Goal: Find specific page/section: Find specific page/section

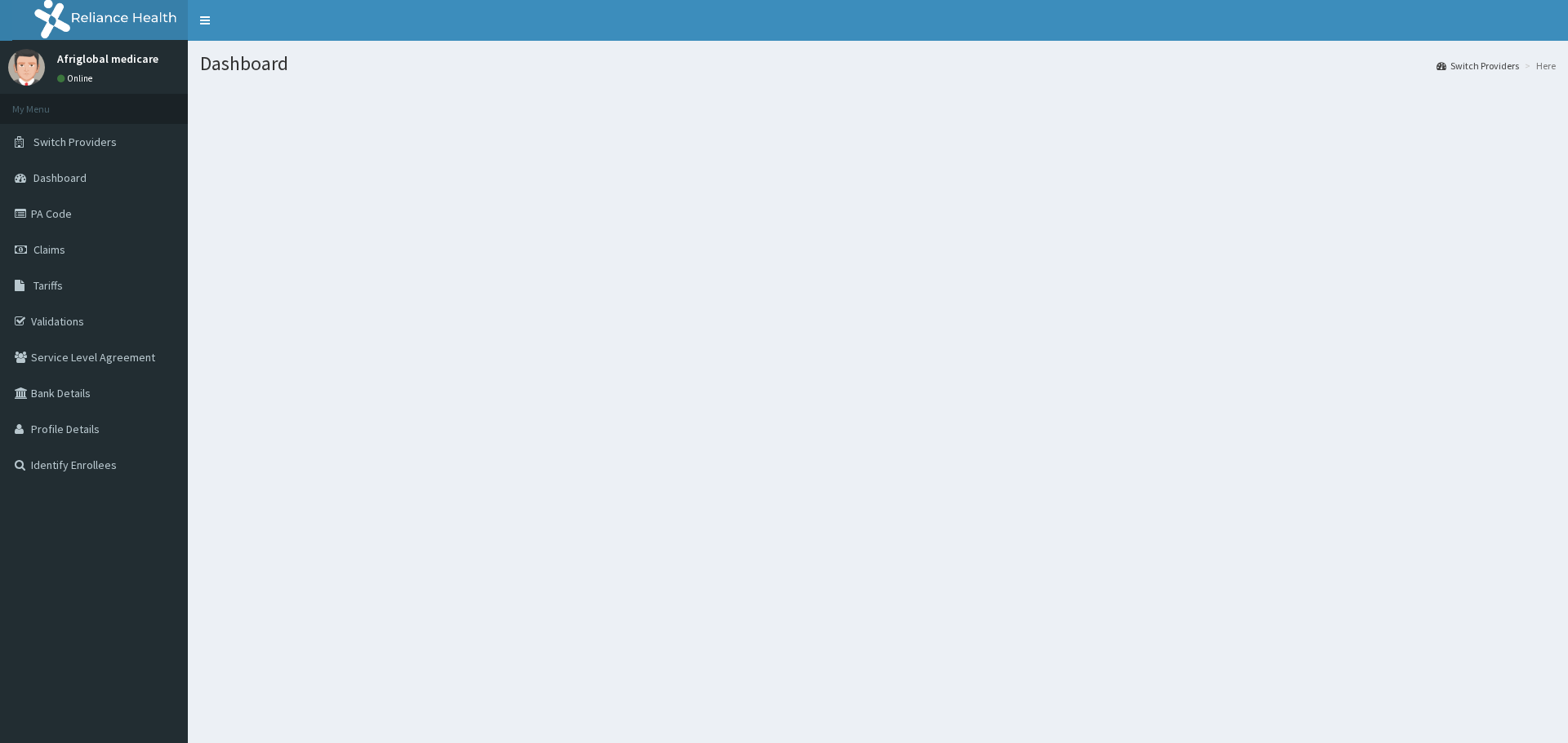
click at [54, 212] on link "PA Code" at bounding box center [93, 214] width 188 height 36
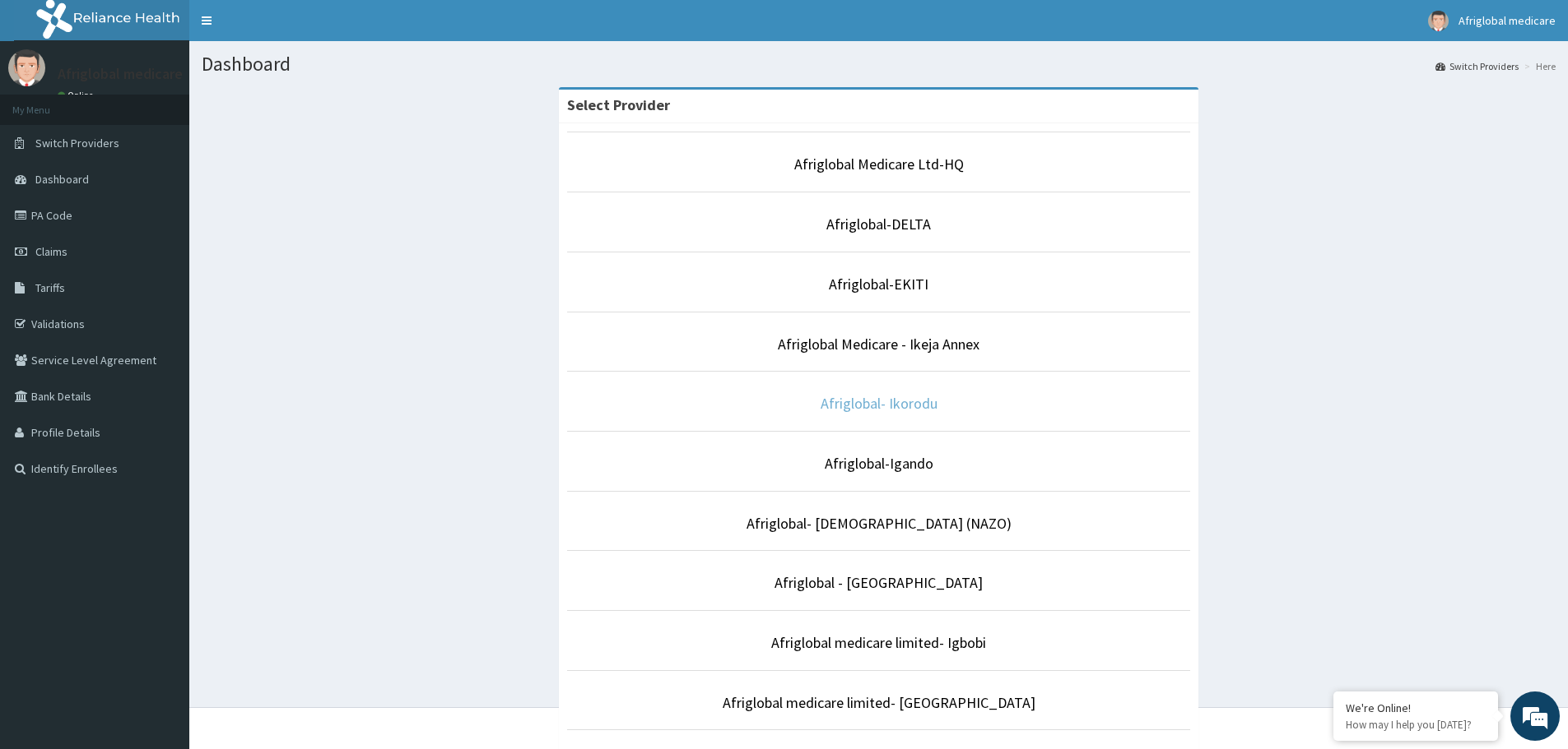
click at [850, 408] on link "Afriglobal- Ikorodu" at bounding box center [879, 403] width 117 height 19
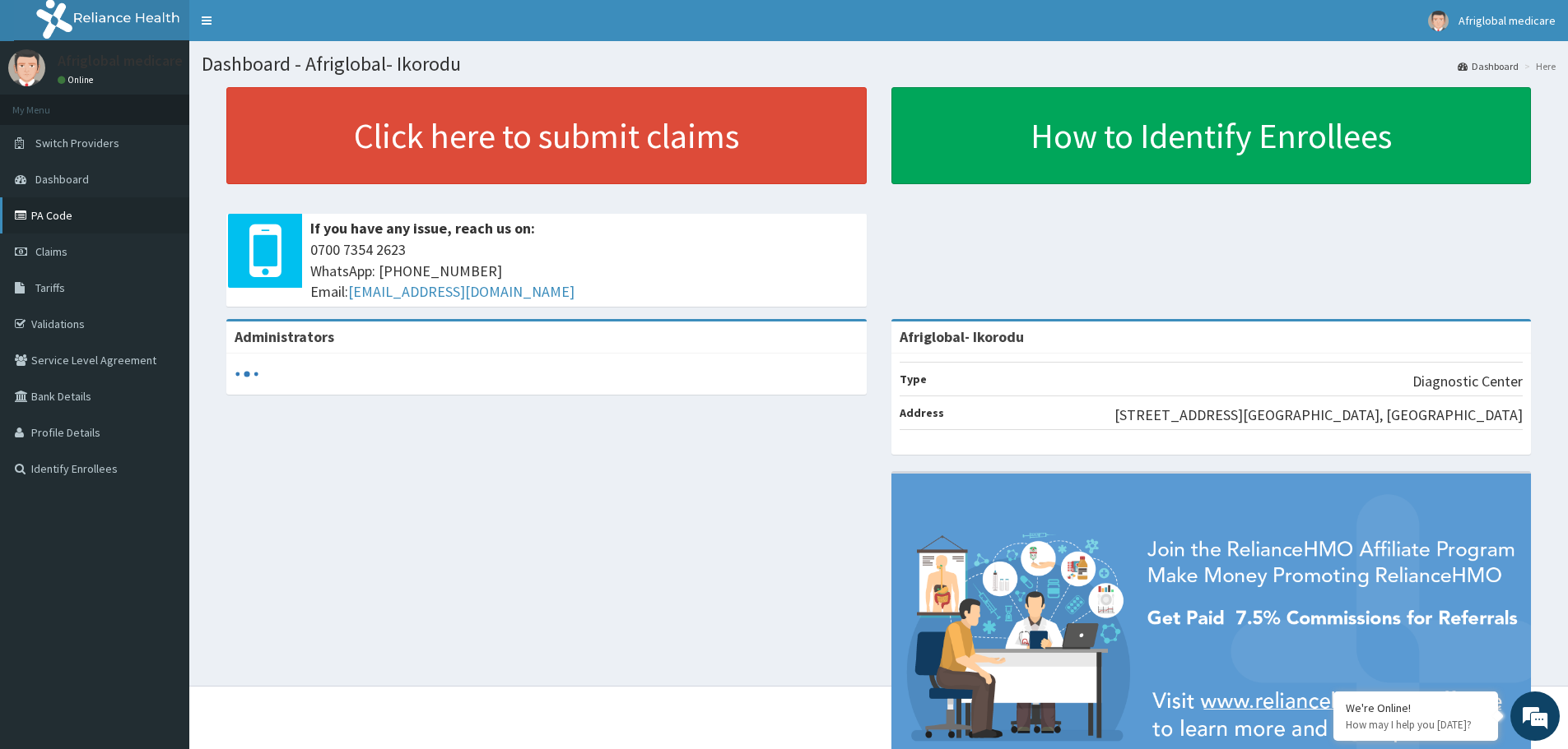
click at [63, 215] on link "PA Code" at bounding box center [94, 215] width 189 height 36
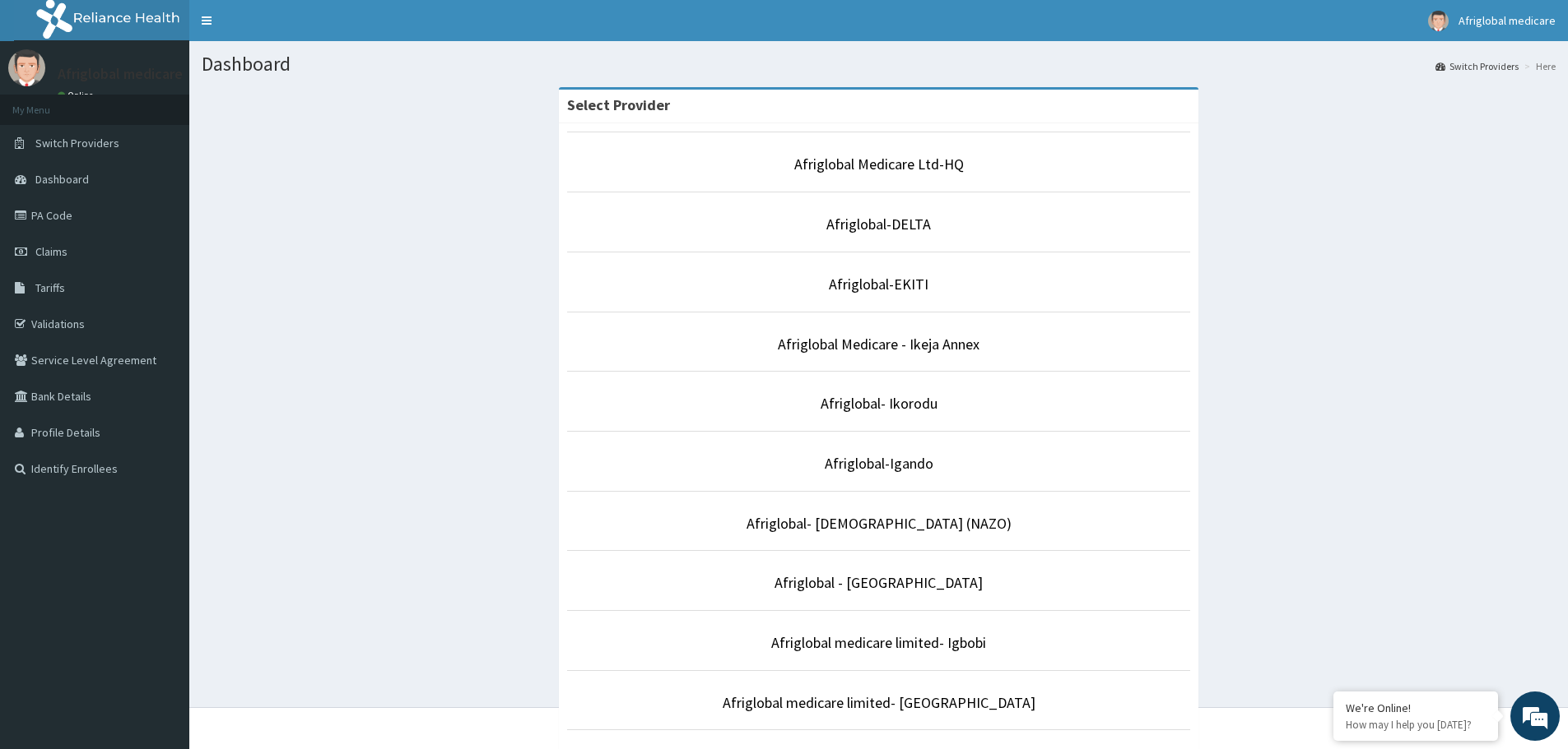
click at [859, 414] on li "Afriglobal- Ikorodu" at bounding box center [879, 402] width 624 height 61
click at [863, 407] on link "Afriglobal- Ikorodu" at bounding box center [879, 403] width 117 height 19
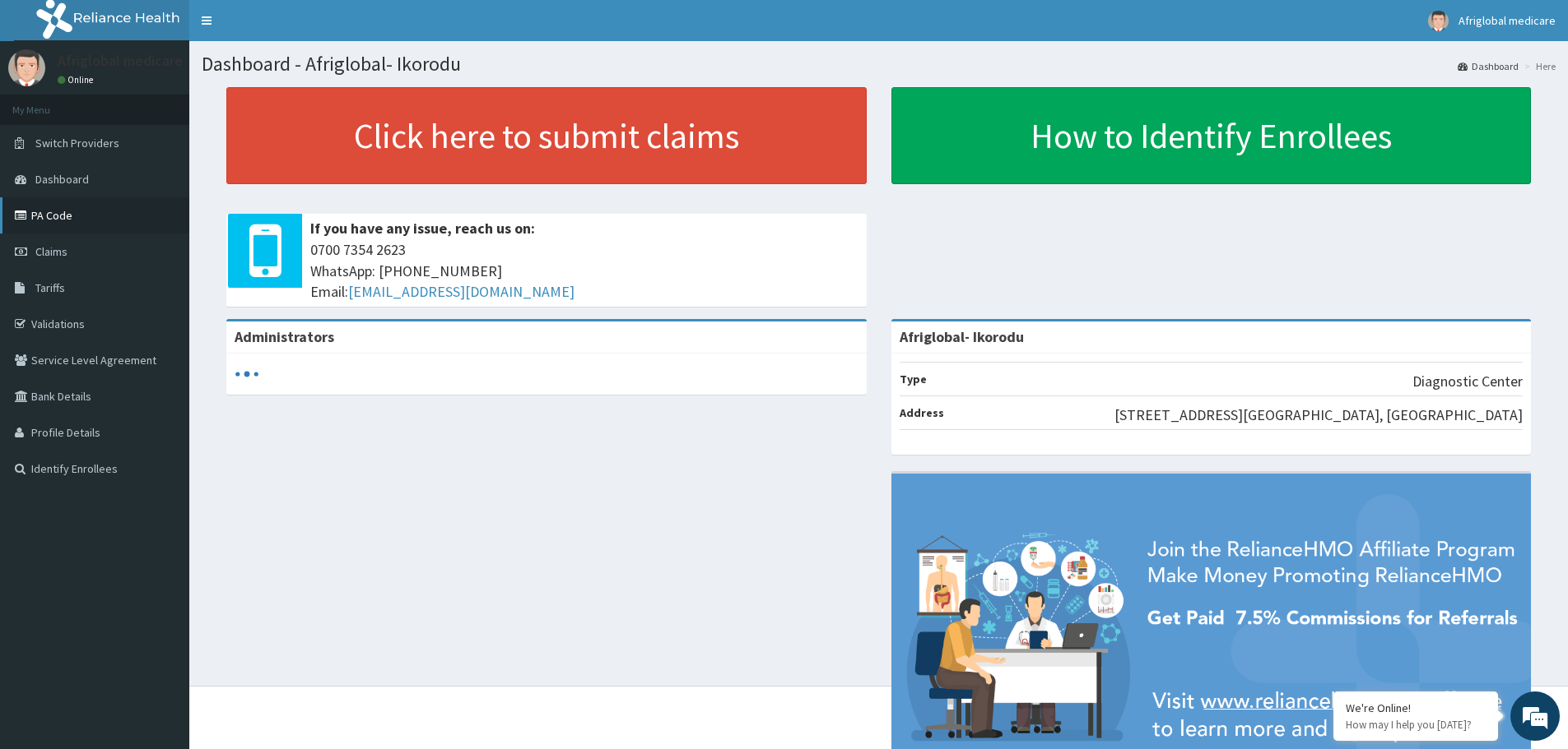
click at [62, 213] on link "PA Code" at bounding box center [94, 215] width 189 height 36
